Goal: Task Accomplishment & Management: Complete application form

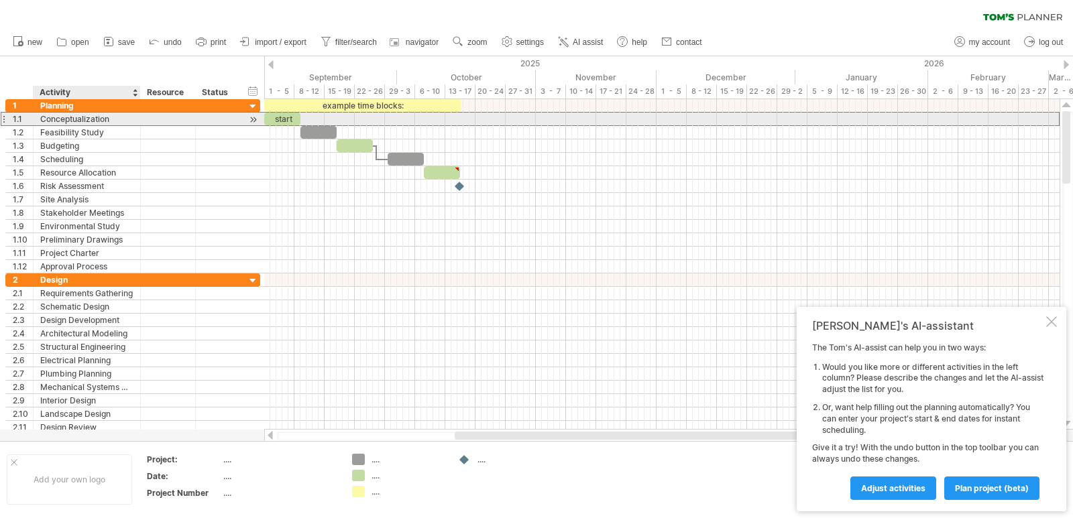
click at [82, 115] on div "Conceptualization" at bounding box center [86, 119] width 93 height 13
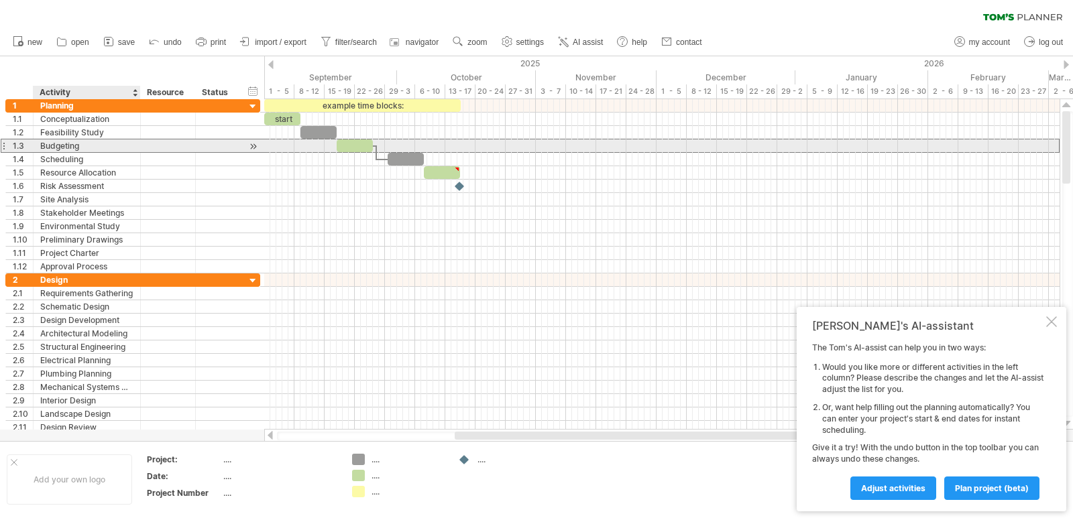
click at [93, 145] on div "Budgeting" at bounding box center [86, 145] width 93 height 13
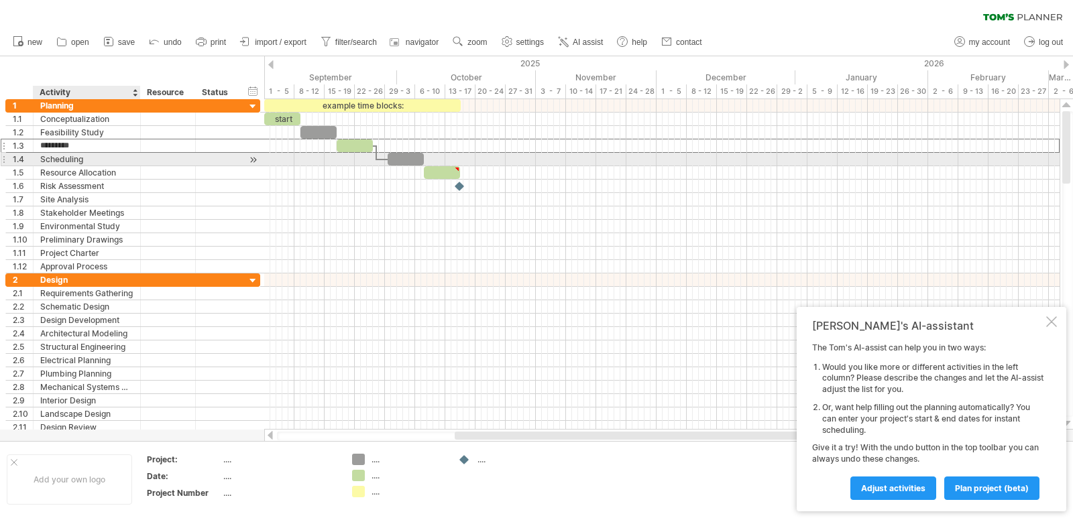
click at [92, 166] on div "**********" at bounding box center [132, 159] width 255 height 13
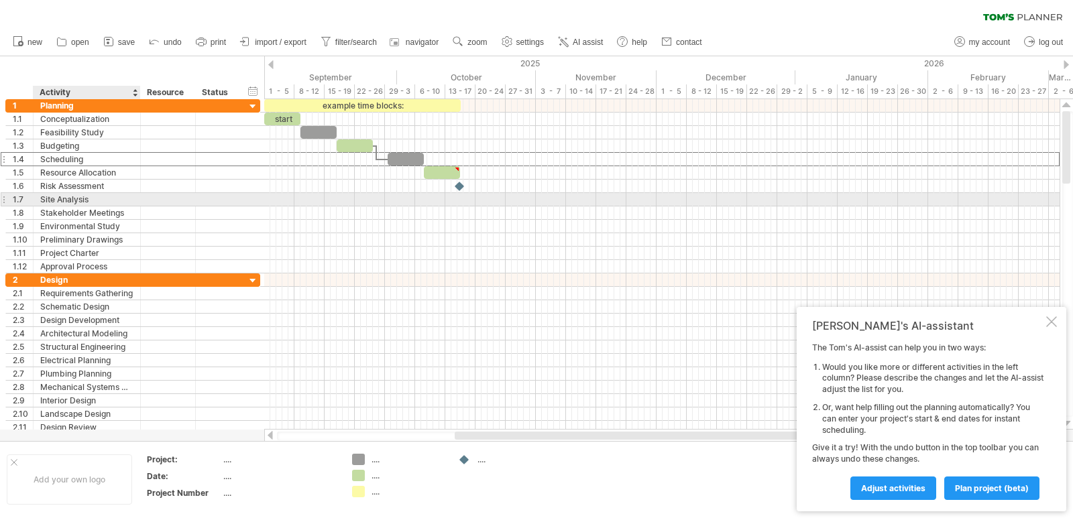
click at [89, 200] on div "Site Analysis" at bounding box center [86, 199] width 93 height 13
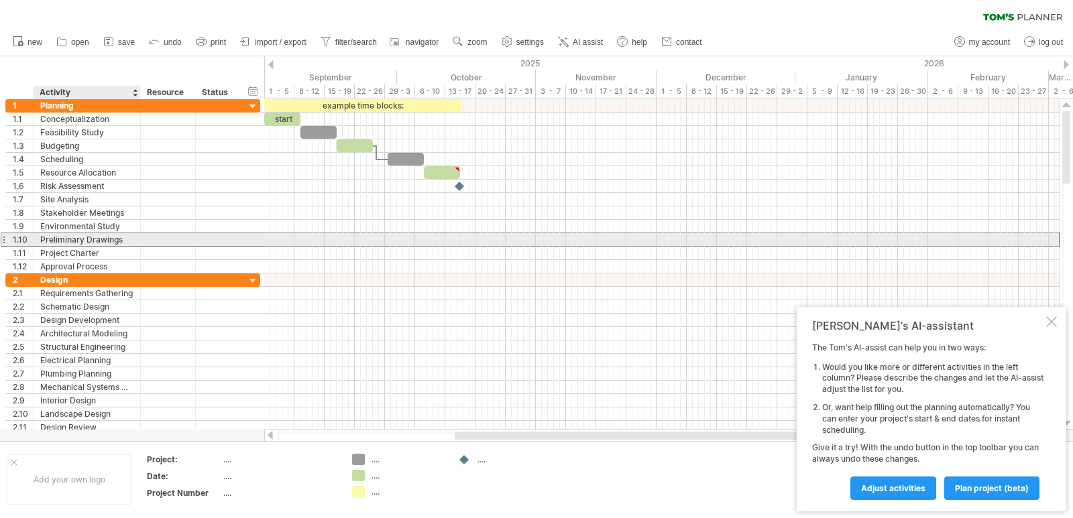
click at [88, 235] on div "Preliminary Drawings" at bounding box center [86, 239] width 93 height 13
click at [88, 247] on div "Project Charter" at bounding box center [86, 253] width 93 height 13
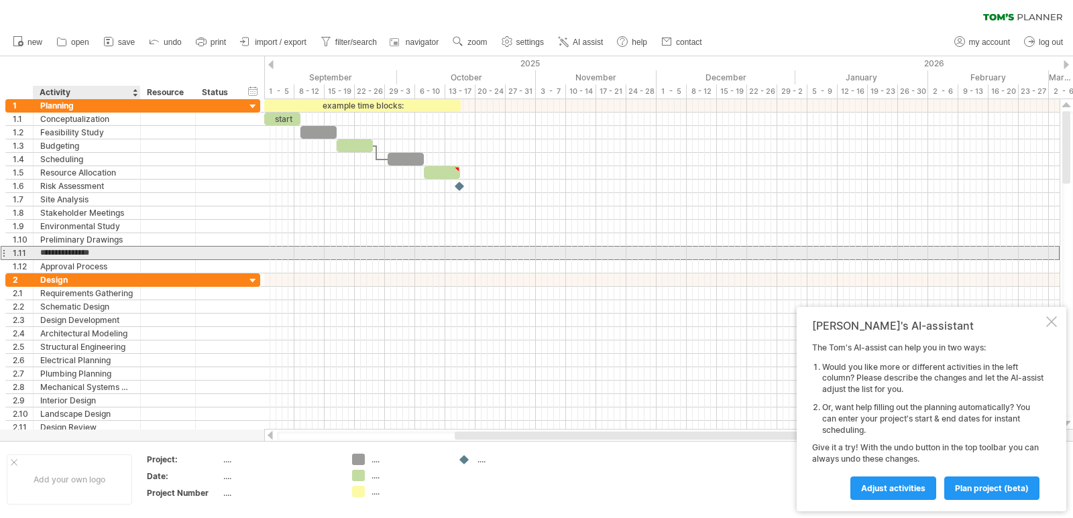
click at [88, 259] on input "**********" at bounding box center [86, 253] width 93 height 13
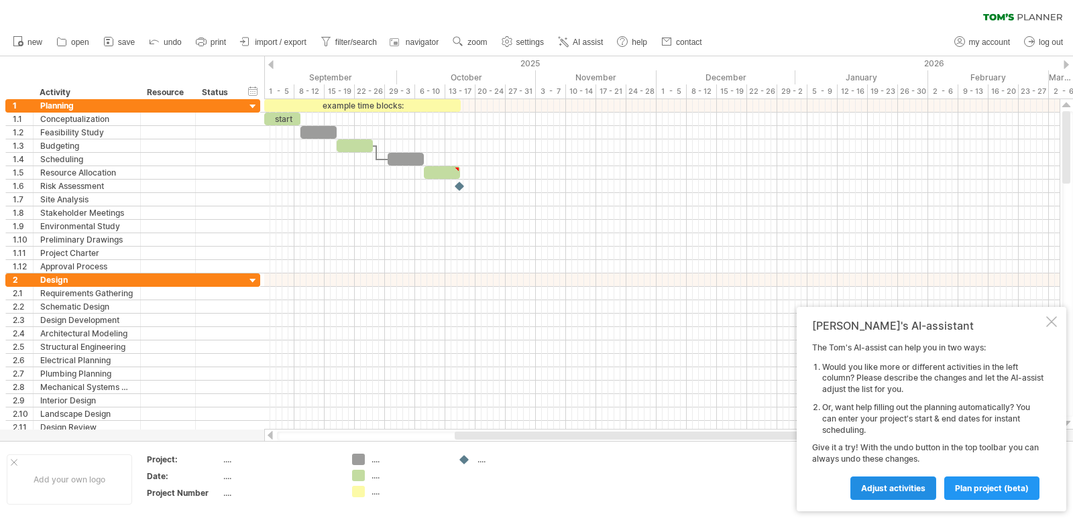
click at [897, 483] on span "Adjust activities" at bounding box center [893, 488] width 64 height 10
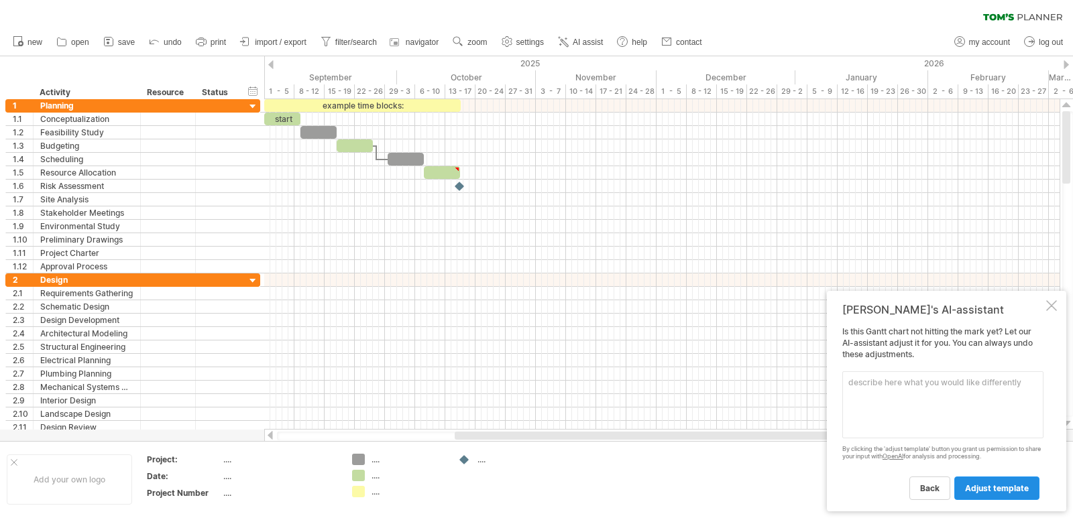
click at [972, 487] on span "adjust template" at bounding box center [997, 488] width 64 height 10
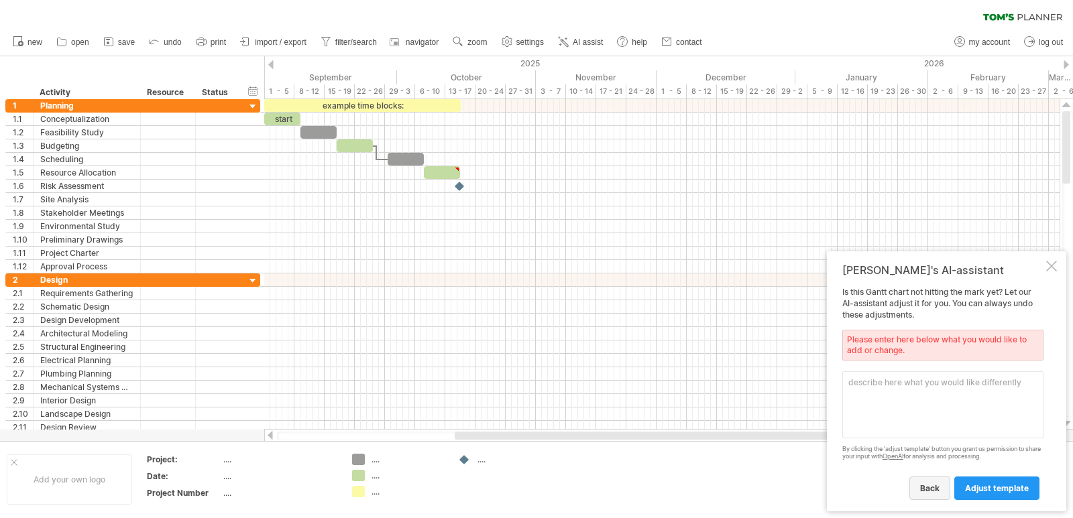
click at [932, 486] on span "back" at bounding box center [929, 488] width 19 height 10
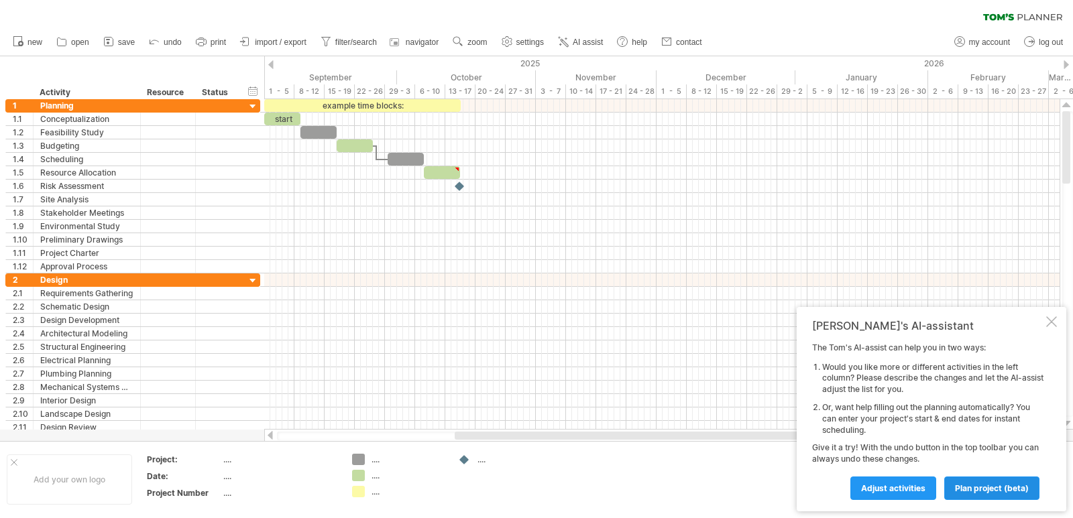
click at [973, 485] on span "plan project (beta)" at bounding box center [992, 488] width 74 height 10
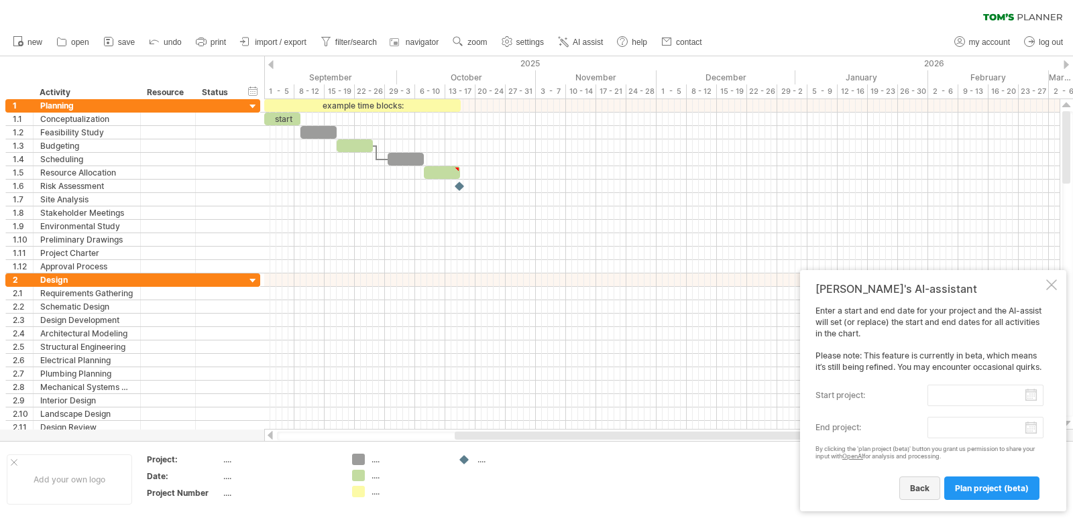
click at [910, 484] on link "back" at bounding box center [919, 488] width 41 height 23
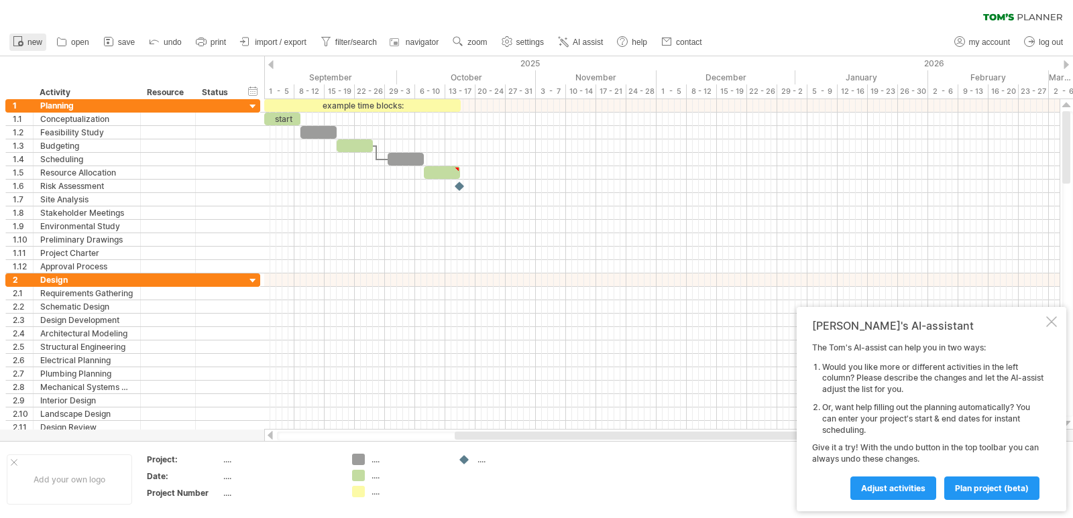
click at [35, 38] on span "new" at bounding box center [34, 42] width 15 height 9
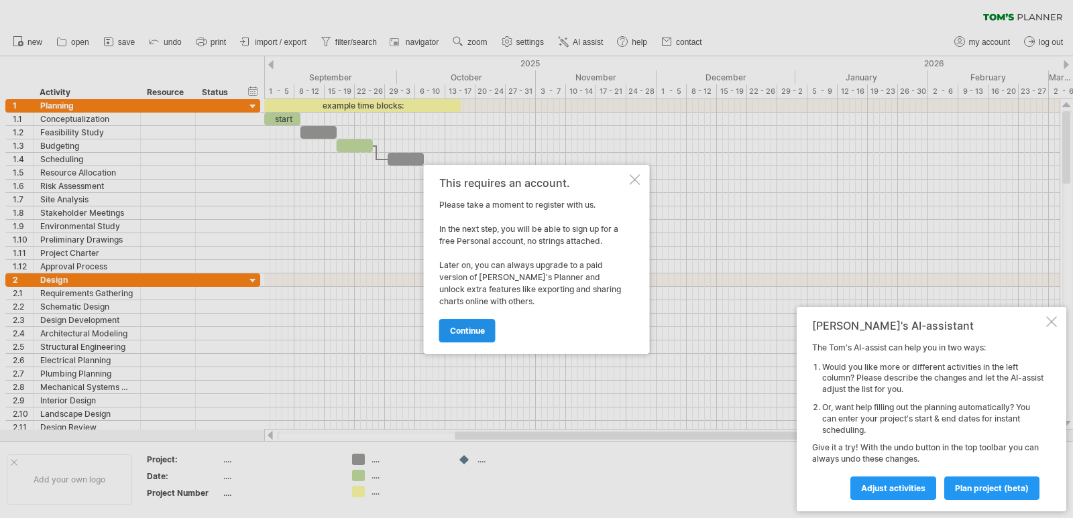
click at [474, 326] on span "continue" at bounding box center [467, 331] width 35 height 10
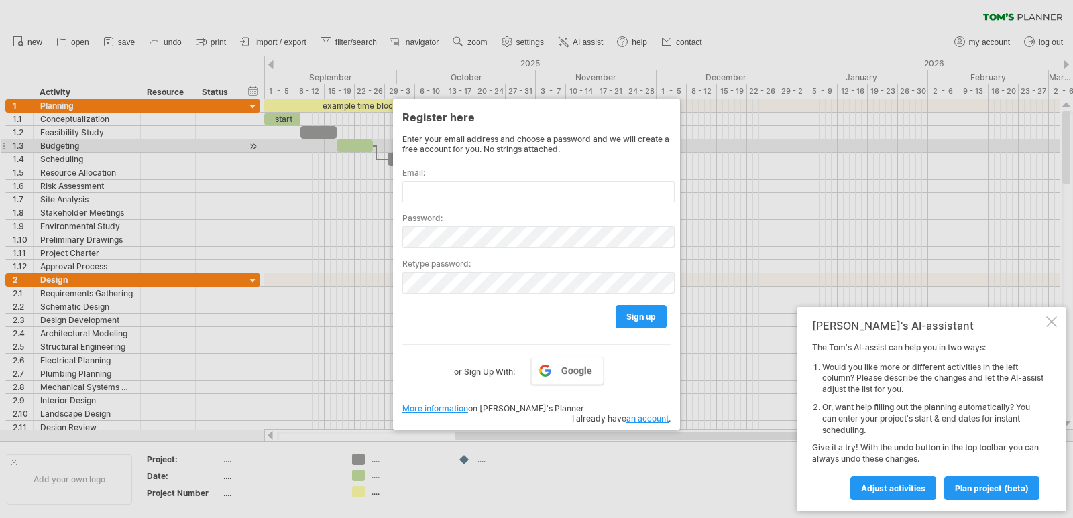
click at [350, 154] on div at bounding box center [536, 259] width 1073 height 518
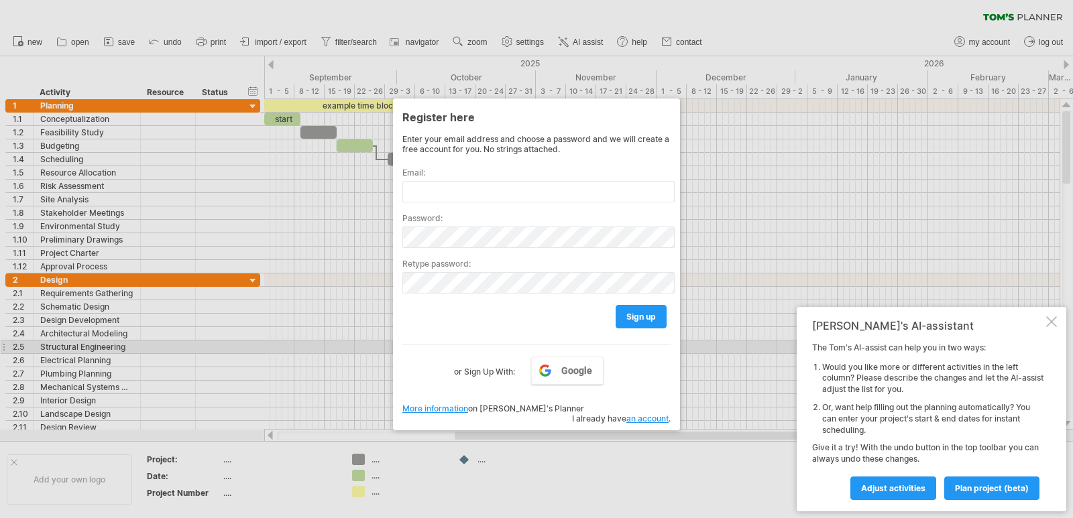
click at [589, 354] on div "Google or Sign Up With:" at bounding box center [536, 362] width 268 height 35
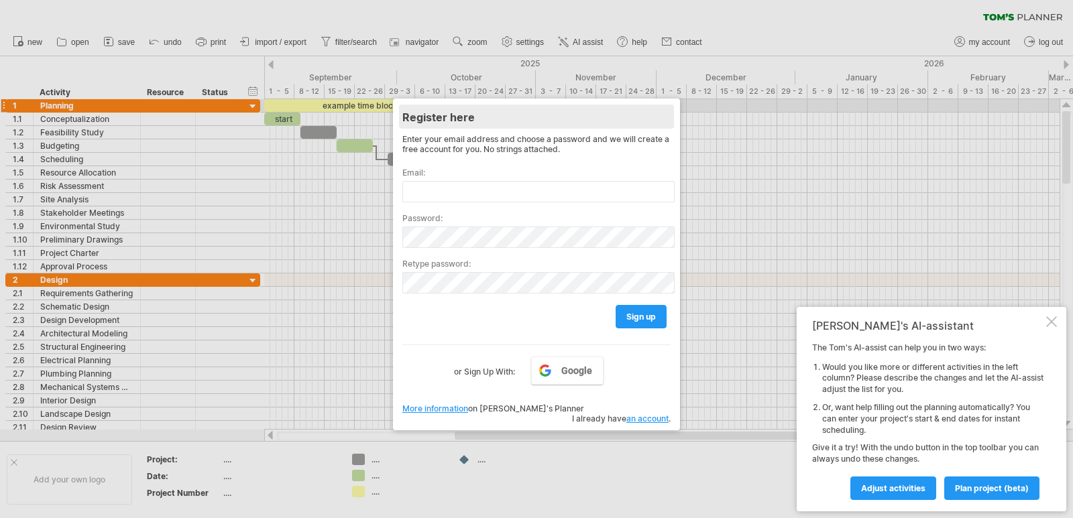
click at [613, 111] on div "Register here" at bounding box center [536, 117] width 268 height 24
click at [253, 111] on div at bounding box center [536, 259] width 1073 height 518
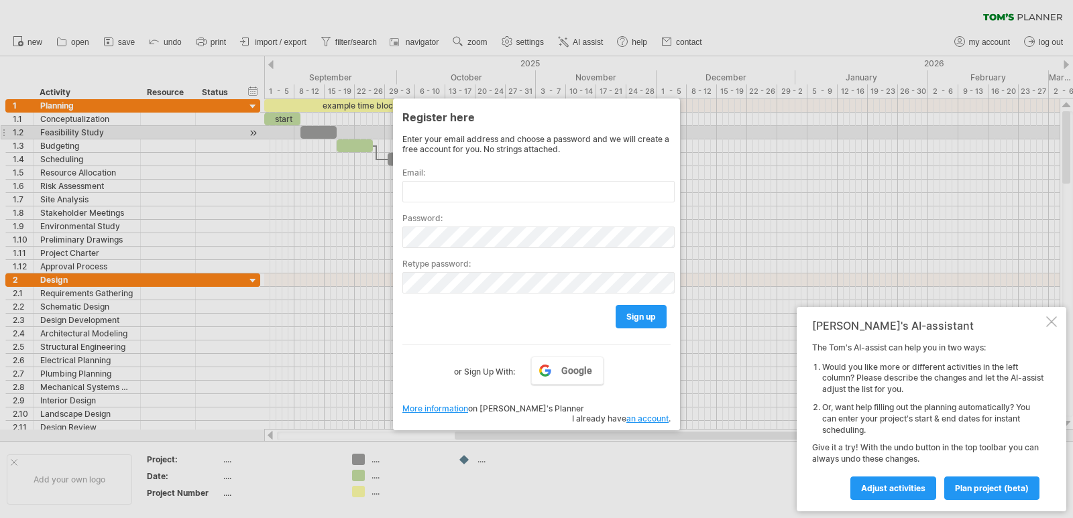
click at [292, 127] on div at bounding box center [536, 259] width 1073 height 518
click at [94, 125] on div at bounding box center [536, 259] width 1073 height 518
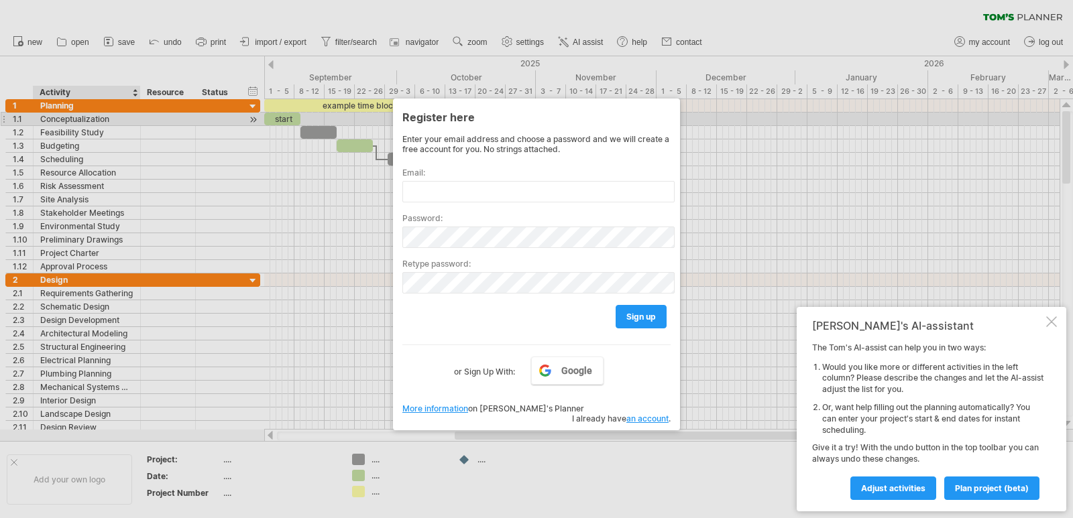
click at [94, 125] on div at bounding box center [536, 259] width 1073 height 518
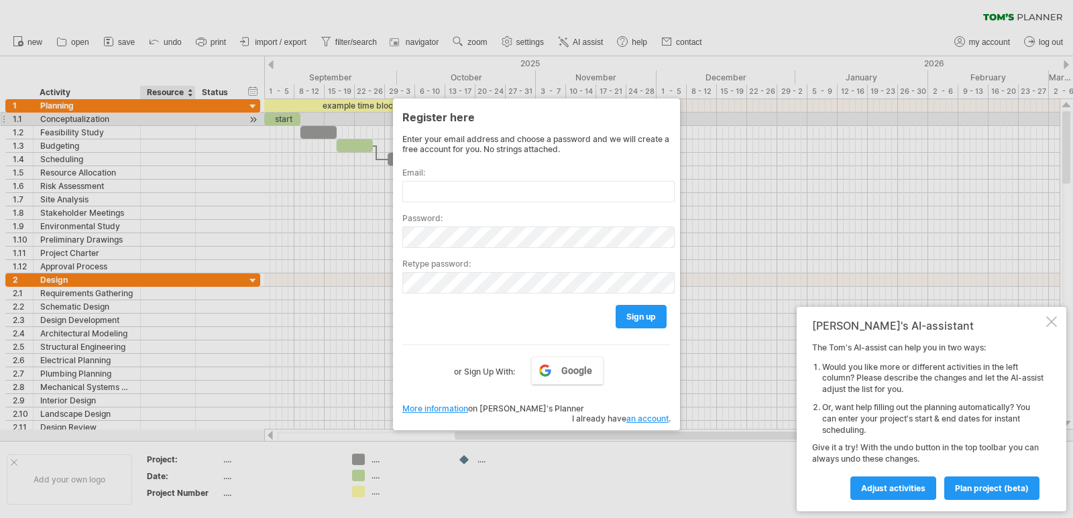
click at [162, 113] on div at bounding box center [536, 259] width 1073 height 518
click at [160, 112] on div at bounding box center [536, 259] width 1073 height 518
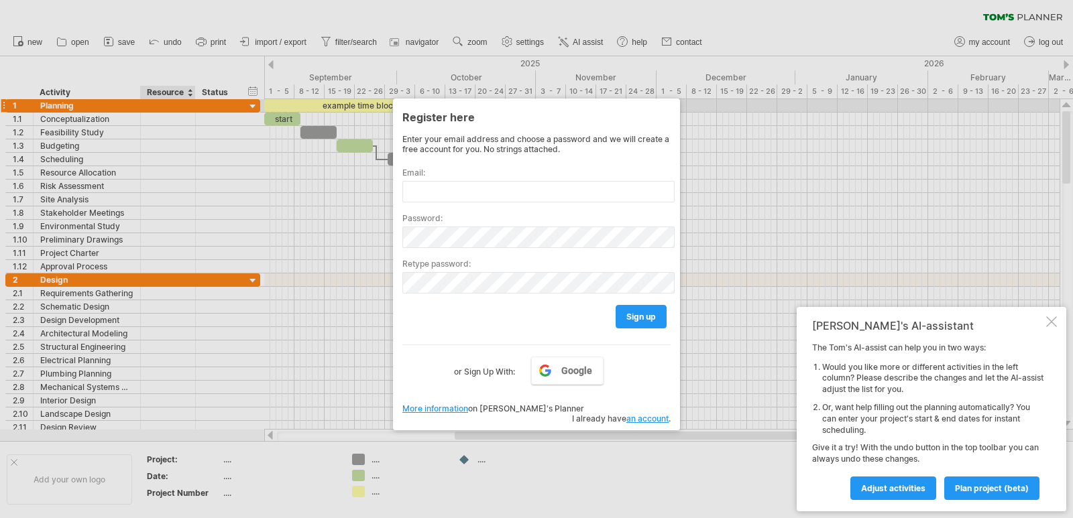
click at [160, 123] on div at bounding box center [536, 259] width 1073 height 518
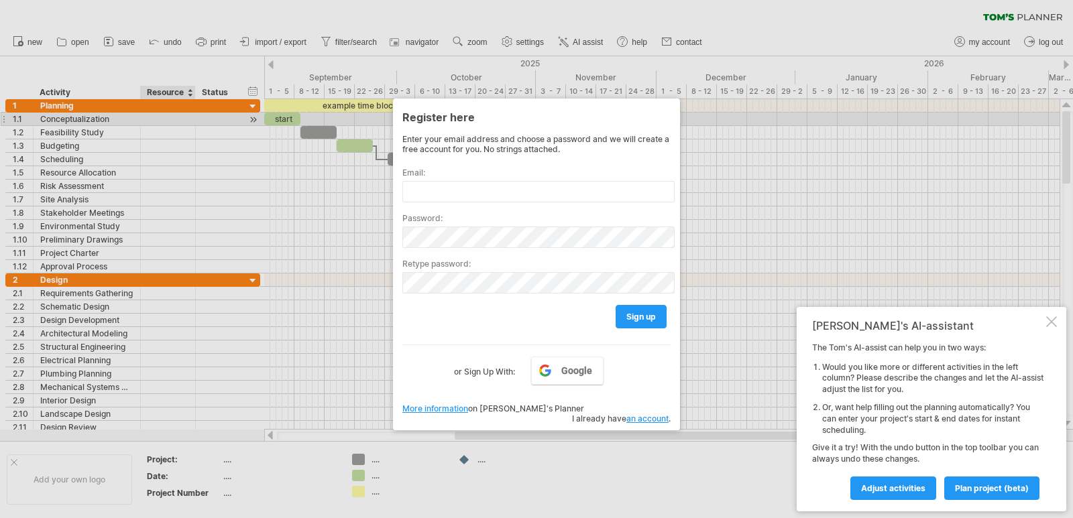
drag, startPoint x: 160, startPoint y: 123, endPoint x: 157, endPoint y: 132, distance: 10.0
click at [158, 129] on div at bounding box center [536, 259] width 1073 height 518
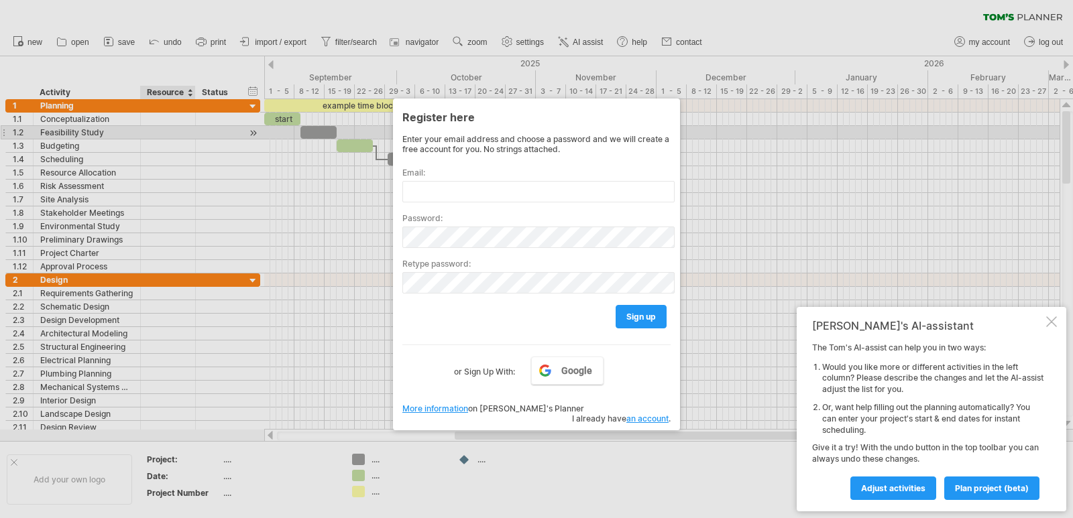
click at [157, 133] on div at bounding box center [536, 259] width 1073 height 518
drag, startPoint x: 156, startPoint y: 134, endPoint x: 152, endPoint y: 142, distance: 9.0
click at [153, 139] on div at bounding box center [536, 259] width 1073 height 518
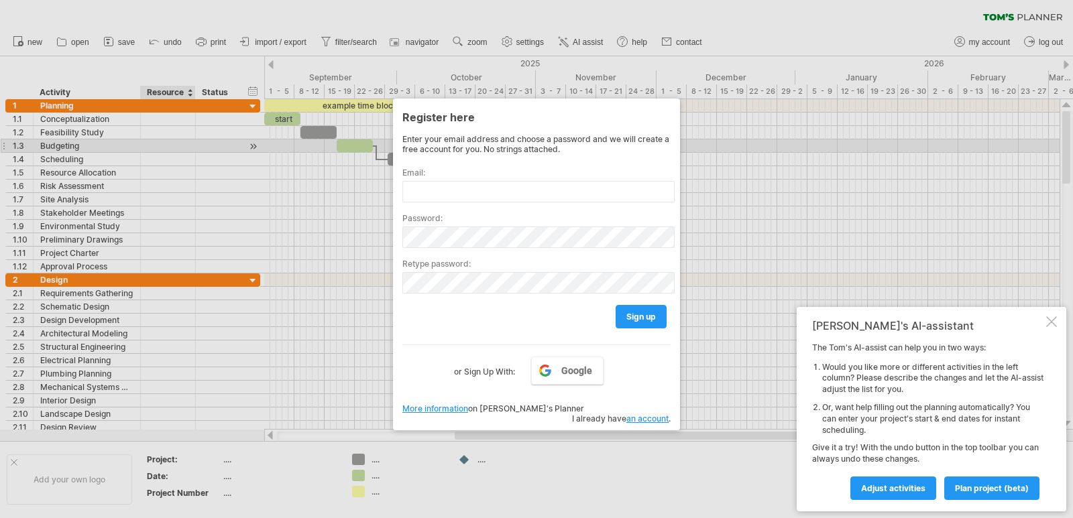
drag, startPoint x: 154, startPoint y: 171, endPoint x: 154, endPoint y: 188, distance: 17.4
click at [152, 185] on div at bounding box center [536, 259] width 1073 height 518
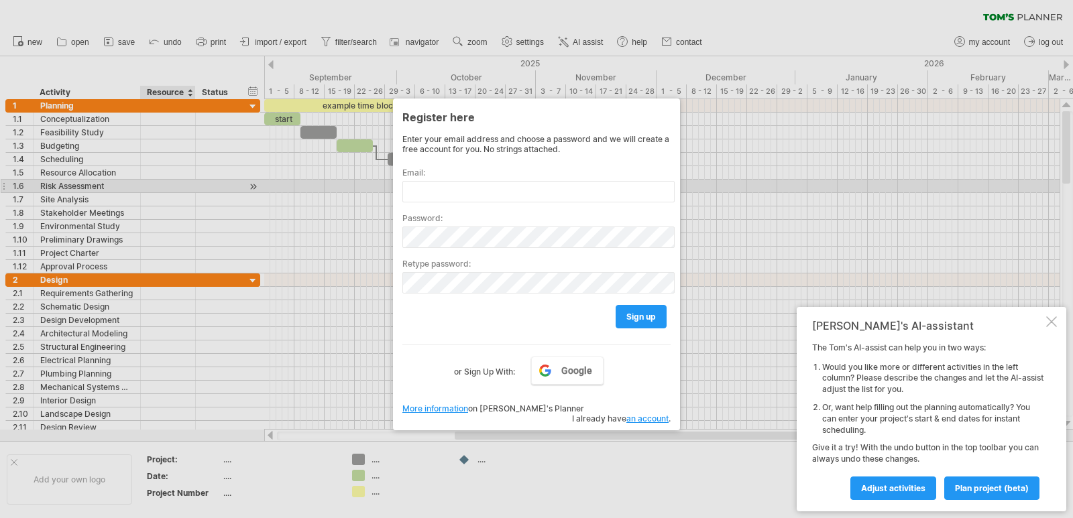
drag, startPoint x: 154, startPoint y: 188, endPoint x: 157, endPoint y: 216, distance: 27.7
click at [157, 216] on div at bounding box center [536, 259] width 1073 height 518
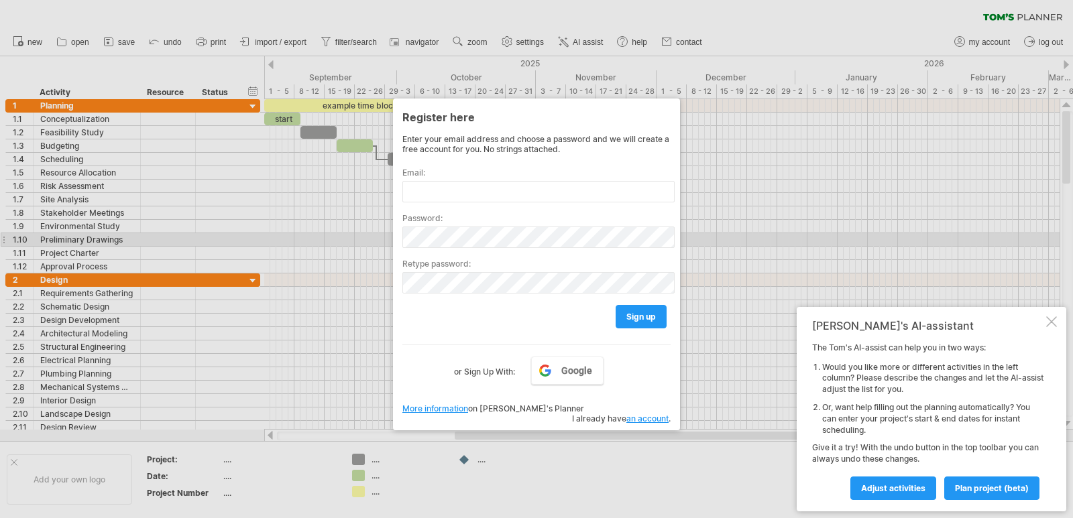
click at [332, 236] on div at bounding box center [536, 259] width 1073 height 518
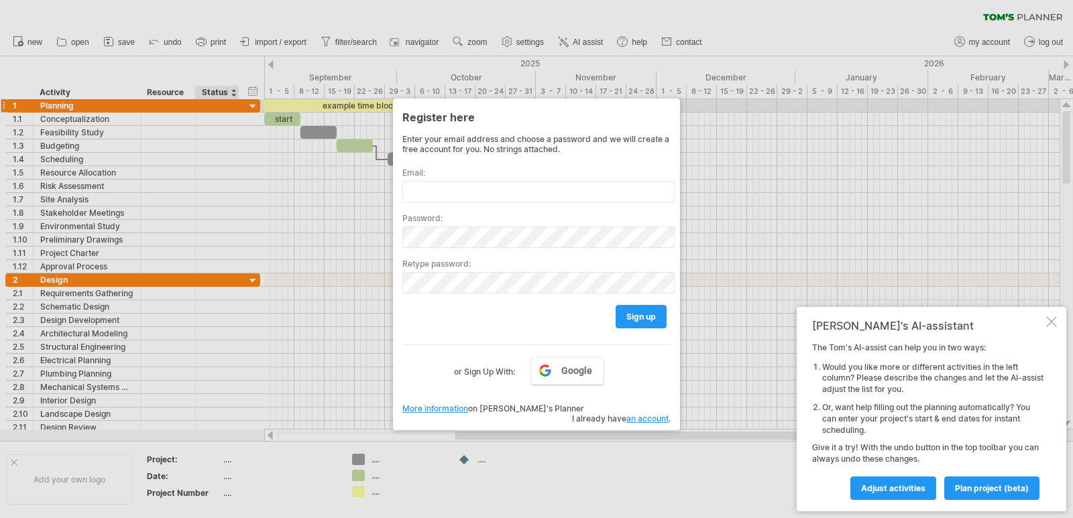
click at [258, 108] on div at bounding box center [536, 259] width 1073 height 518
click at [251, 105] on div at bounding box center [536, 259] width 1073 height 518
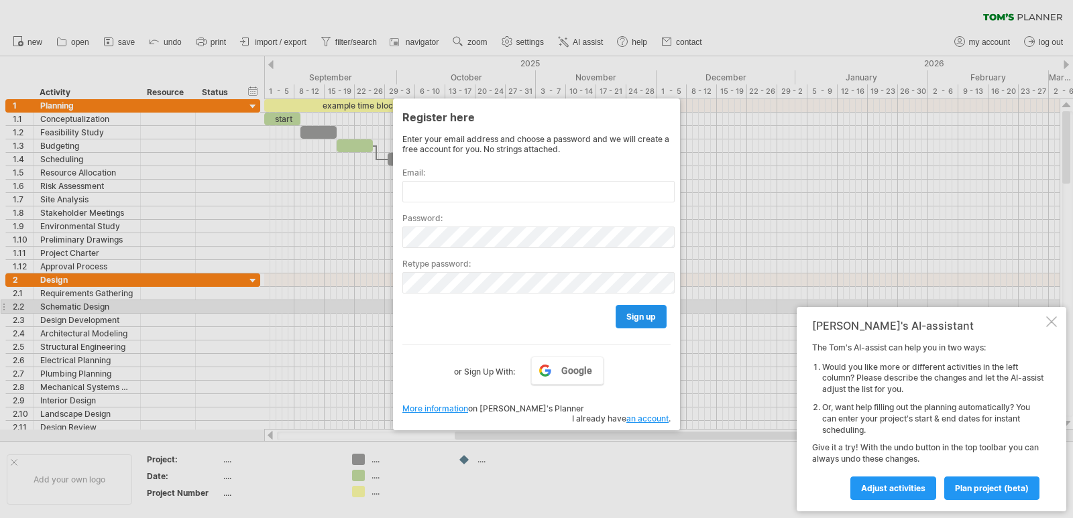
click at [650, 310] on link "sign up" at bounding box center [640, 316] width 51 height 23
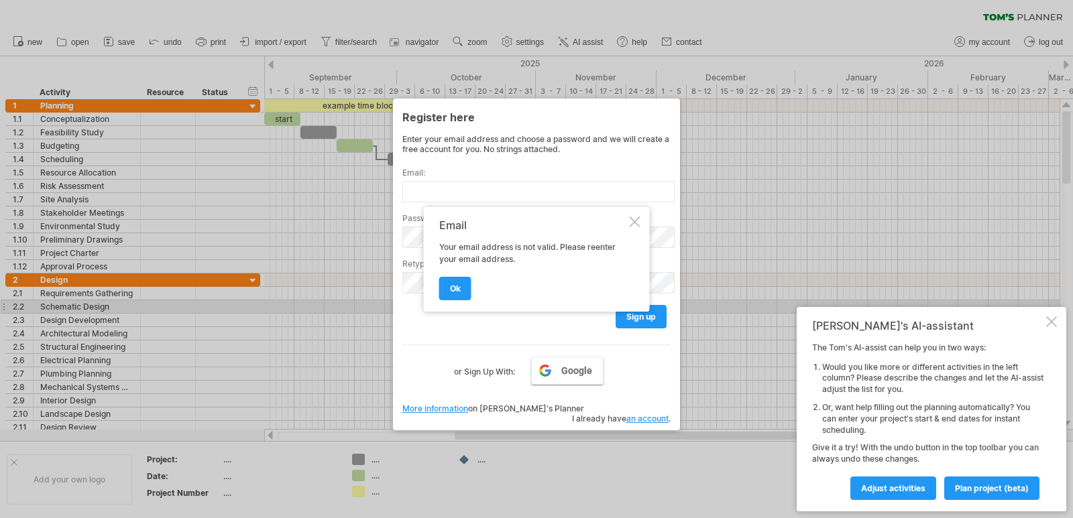
click at [555, 372] on link "Google" at bounding box center [567, 371] width 72 height 28
click at [649, 225] on div "Email Your email address is not valid. Please reenter your email address. ok" at bounding box center [537, 259] width 226 height 105
click at [646, 223] on div "Email Your email address is not valid. Please reenter your email address. ok" at bounding box center [537, 259] width 226 height 105
